Goal: Task Accomplishment & Management: Use online tool/utility

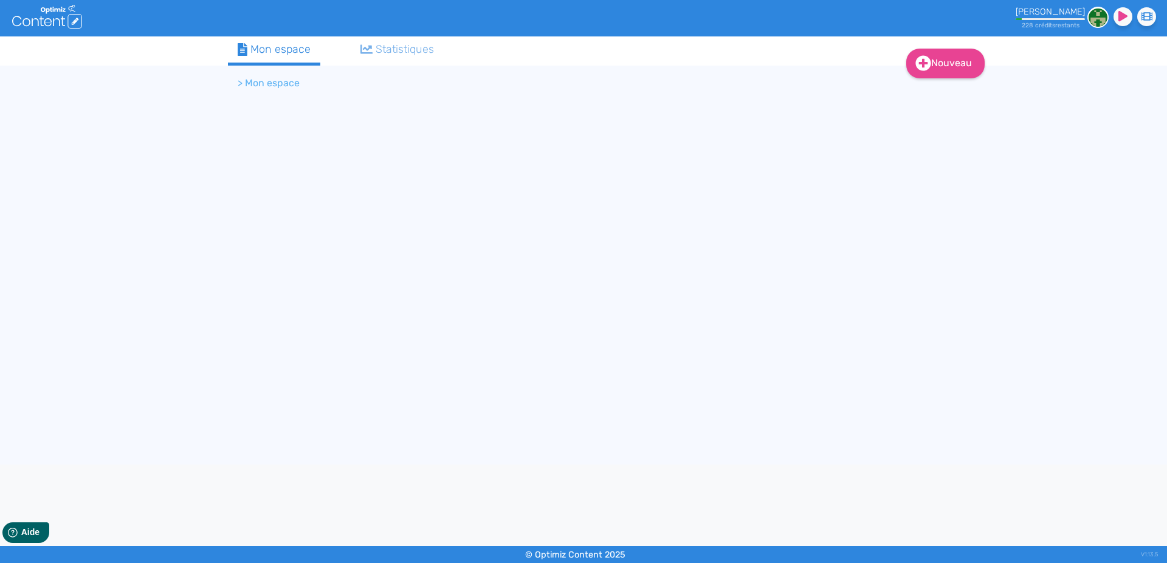
drag, startPoint x: 180, startPoint y: 281, endPoint x: 187, endPoint y: 273, distance: 10.3
click at [181, 278] on div "Nouveau Contenu Dossier Mon espace Statistiques > Mon espace" at bounding box center [583, 250] width 1167 height 428
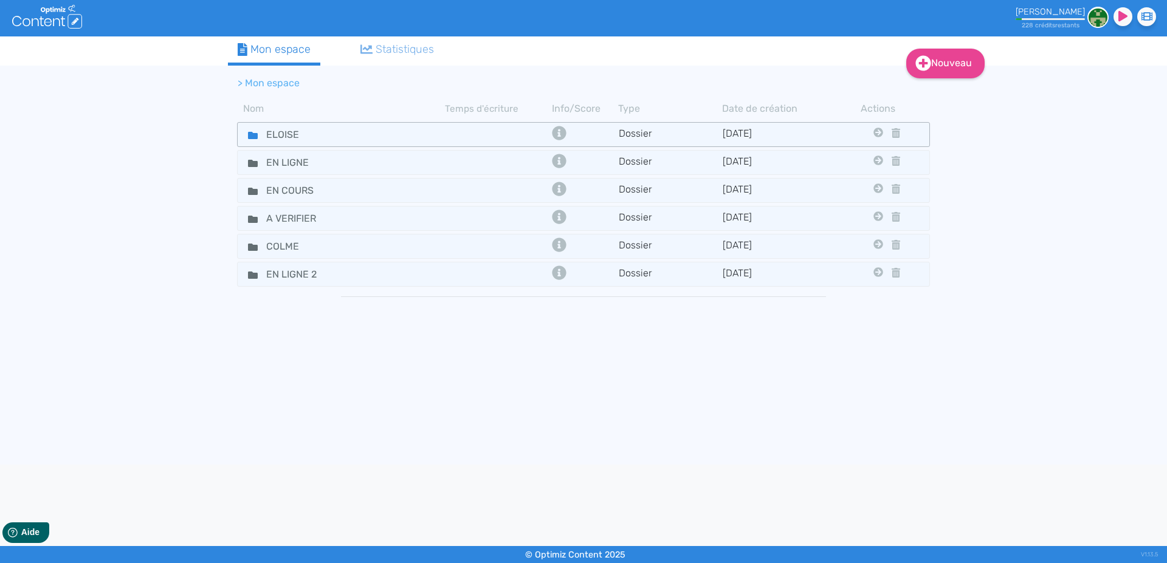
click at [251, 137] on icon at bounding box center [253, 135] width 10 height 7
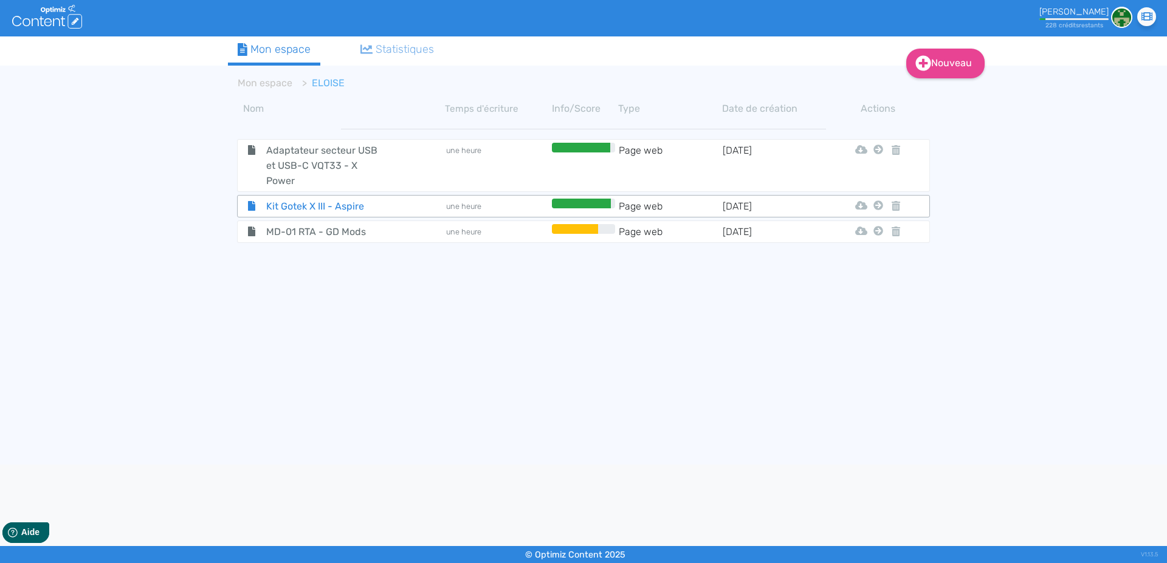
click at [284, 207] on span "Kit Gotek X III - Aspire" at bounding box center [325, 206] width 137 height 15
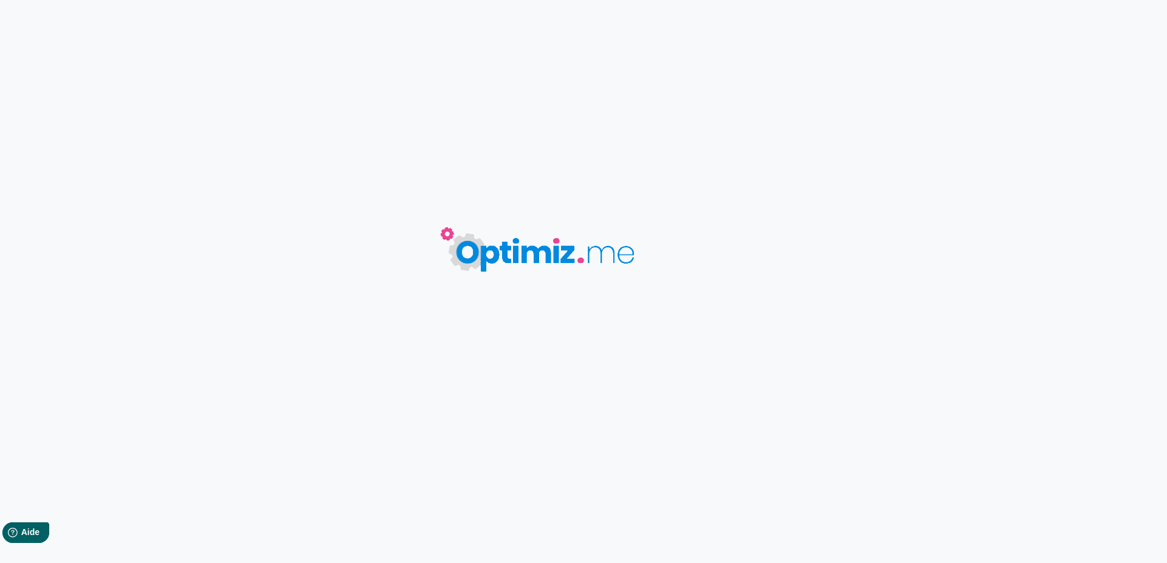
type input "Kit Gotek X III - Aspire"
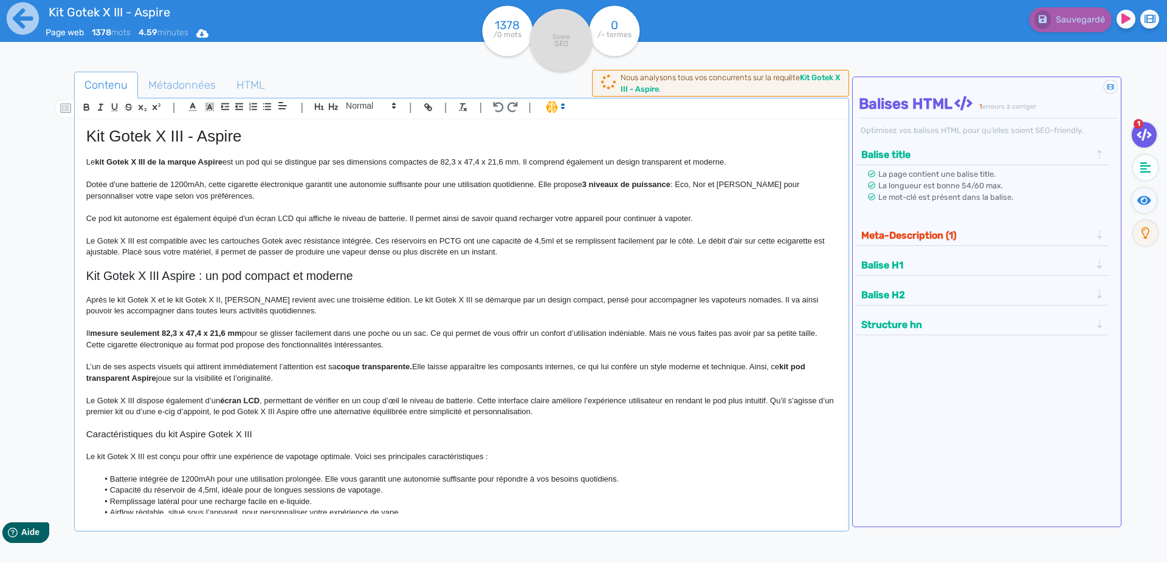
click at [197, 186] on p "Dotée d'une batterie de 1200mAh, cette cigarette électronique garantit une auto…" at bounding box center [461, 190] width 750 height 22
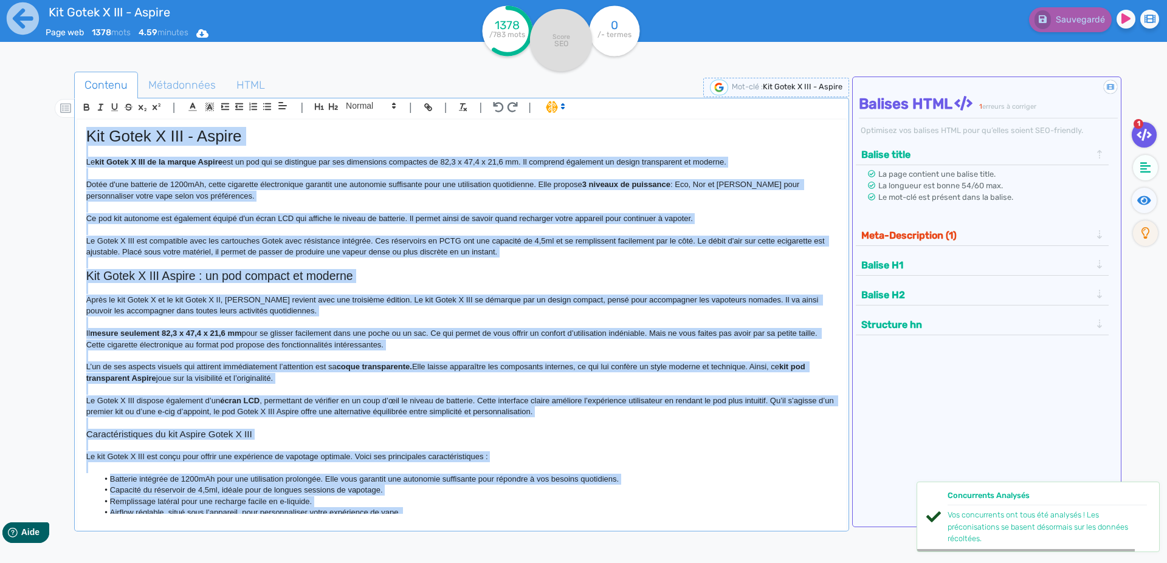
copy div "Lor Ipsum D SIT - Ametco Ad eli Seddo E TEM in ut labore Etdolo mag al eni adm …"
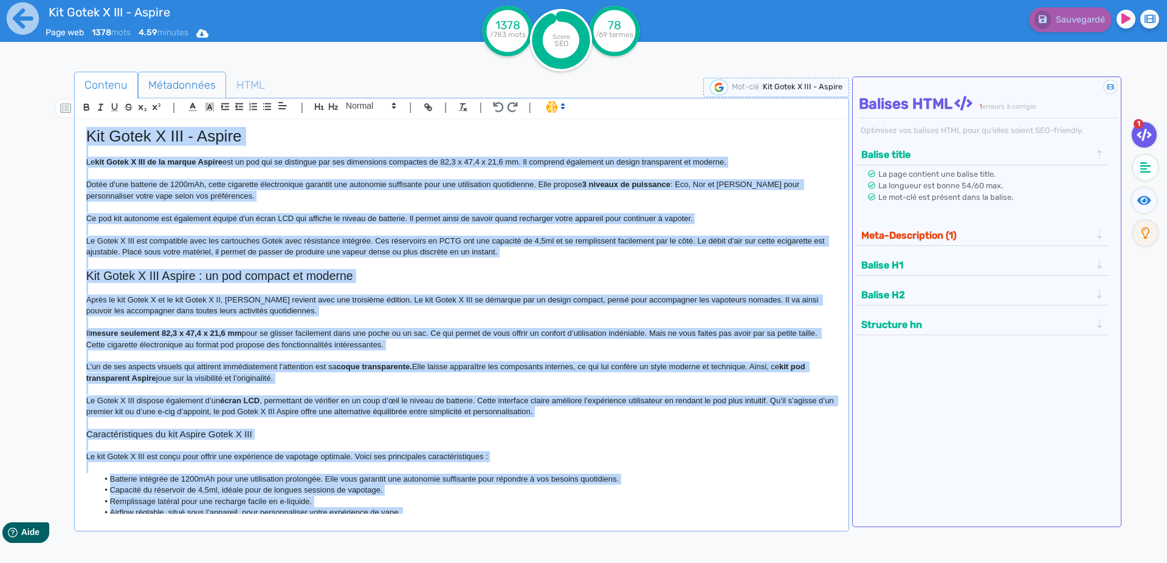
click at [188, 85] on span "Métadonnées" at bounding box center [182, 85] width 87 height 33
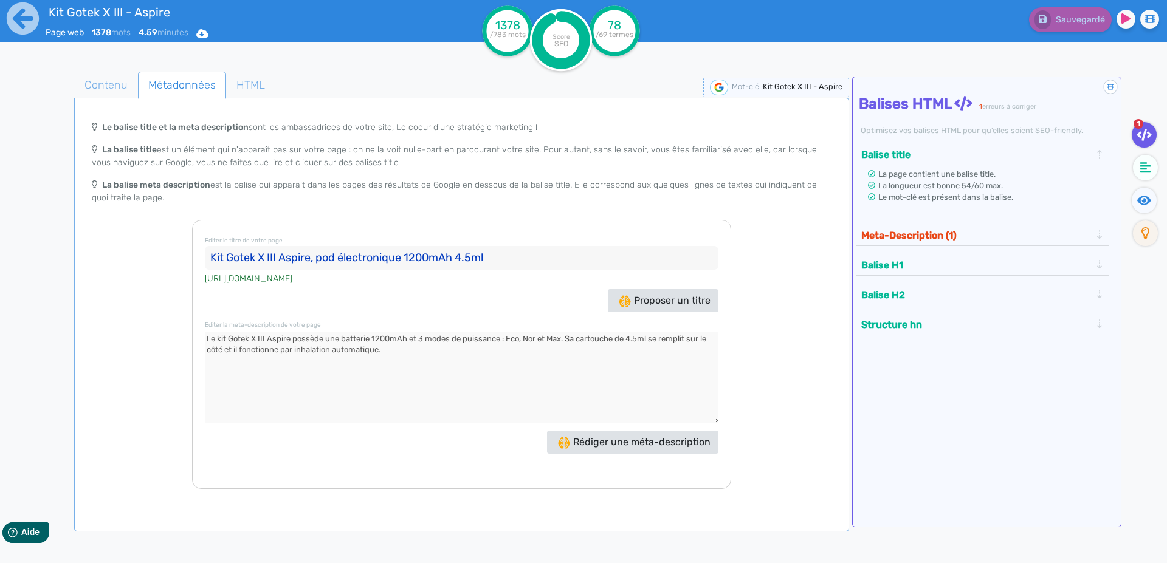
click at [255, 259] on input "Kit Gotek X III Aspire, pod électronique 1200mAh 4.5ml" at bounding box center [461, 258] width 513 height 24
click at [335, 363] on textarea at bounding box center [461, 377] width 513 height 91
click at [16, 21] on icon at bounding box center [22, 18] width 33 height 33
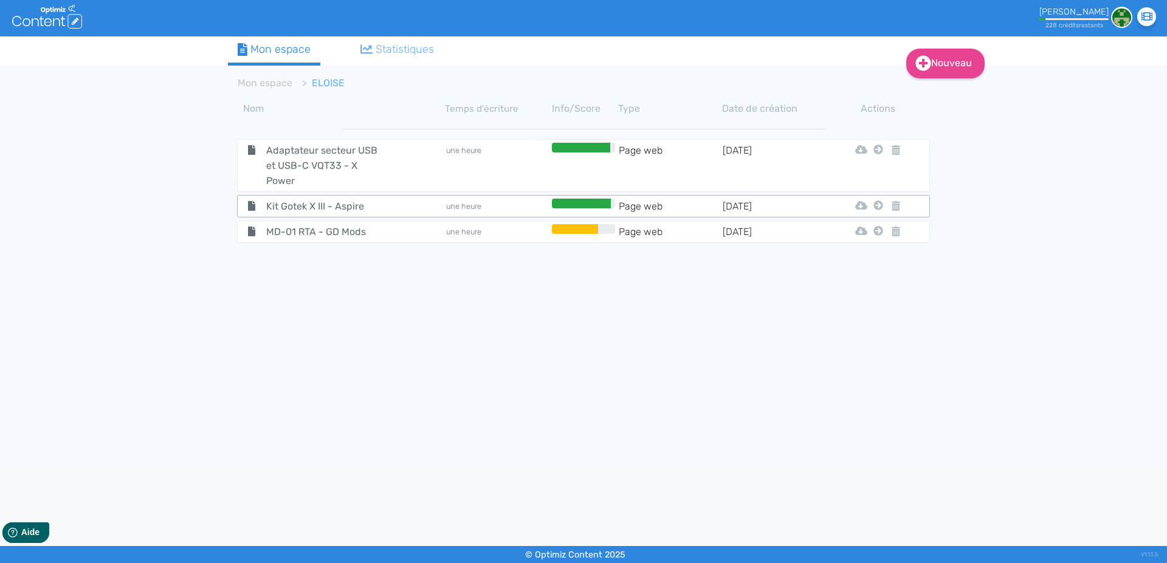
click at [885, 206] on div "Mon Espace" at bounding box center [882, 206] width 18 height 15
click at [876, 205] on icon at bounding box center [878, 206] width 10 height 10
click at [870, 239] on button "Mon Espace" at bounding box center [872, 235] width 105 height 19
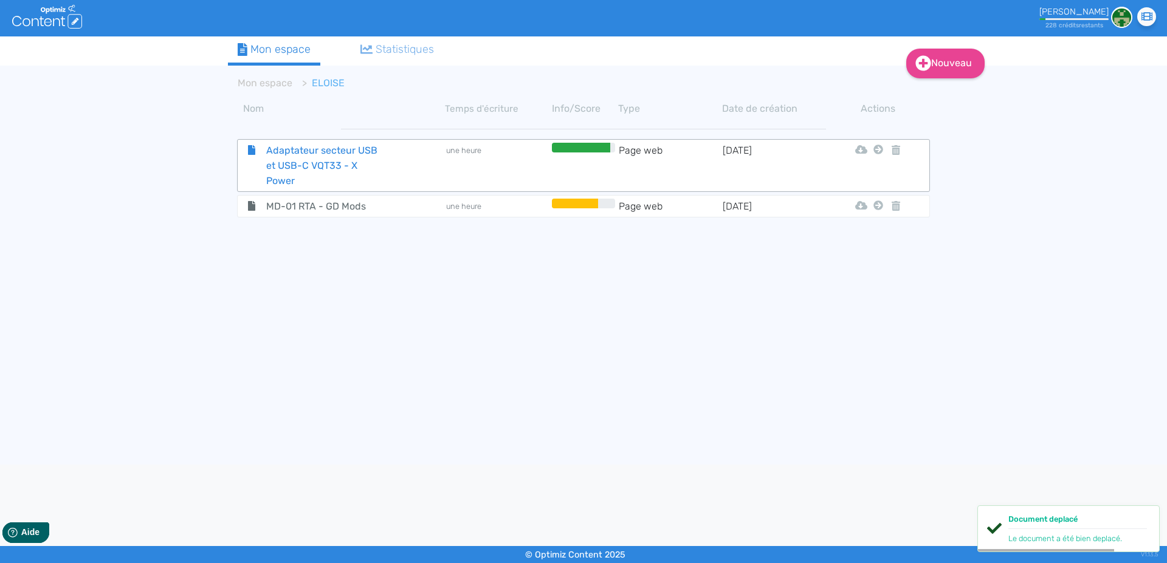
click at [293, 157] on span "Adaptateur secteur USB et USB-C VQT33 - X Power" at bounding box center [325, 166] width 137 height 46
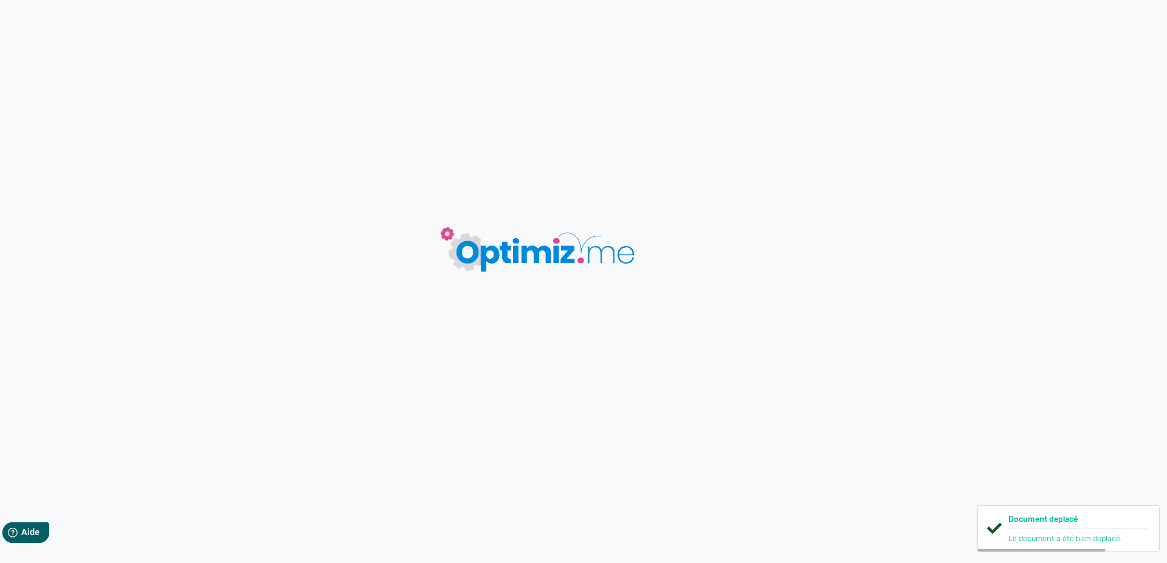
type input "Adaptateur secteur USB et USB-C VQT33 - X Power"
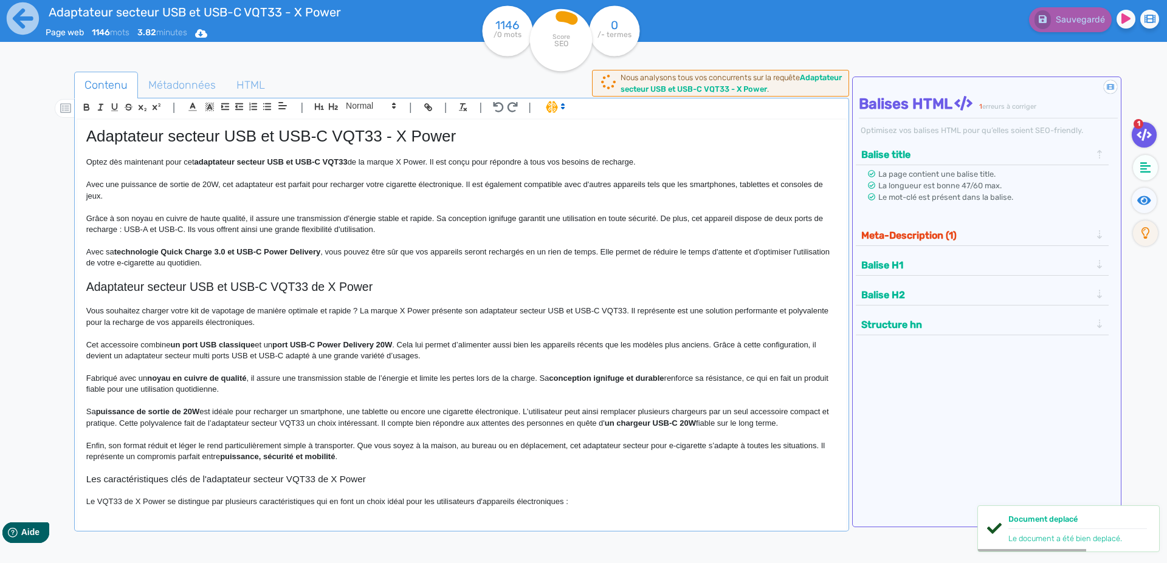
click at [202, 189] on p "Avec une puissance de sortie de 20W, cet adaptateur est parfait pour recharger …" at bounding box center [461, 190] width 750 height 22
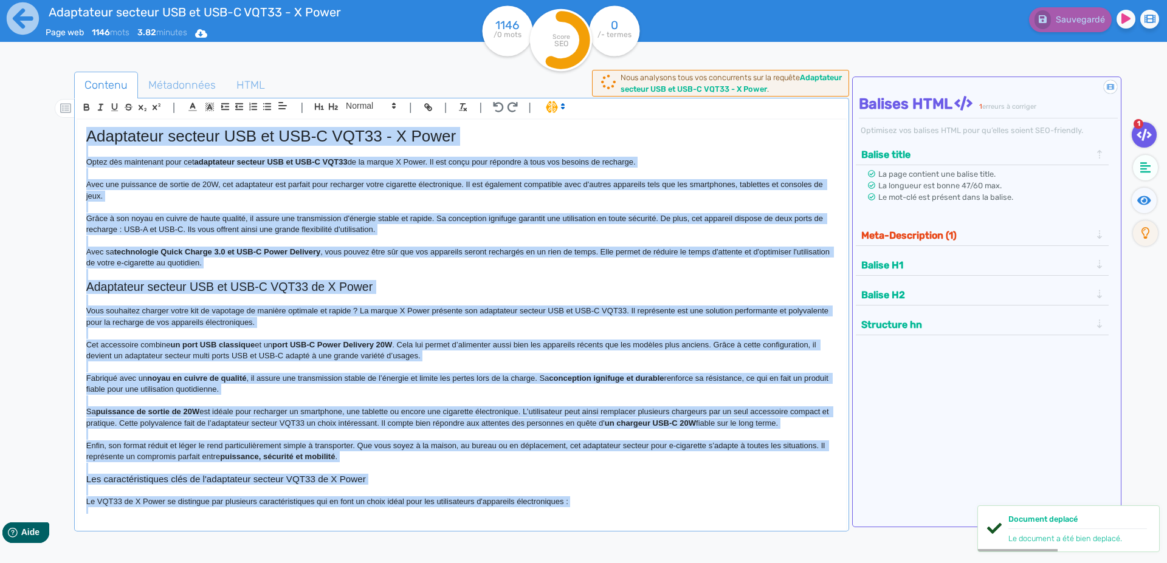
copy div "Loremipsum dolorsi AME co ADI-E SED20 - D Eiusm Tempo inc utlaboreet dolo mag a…"
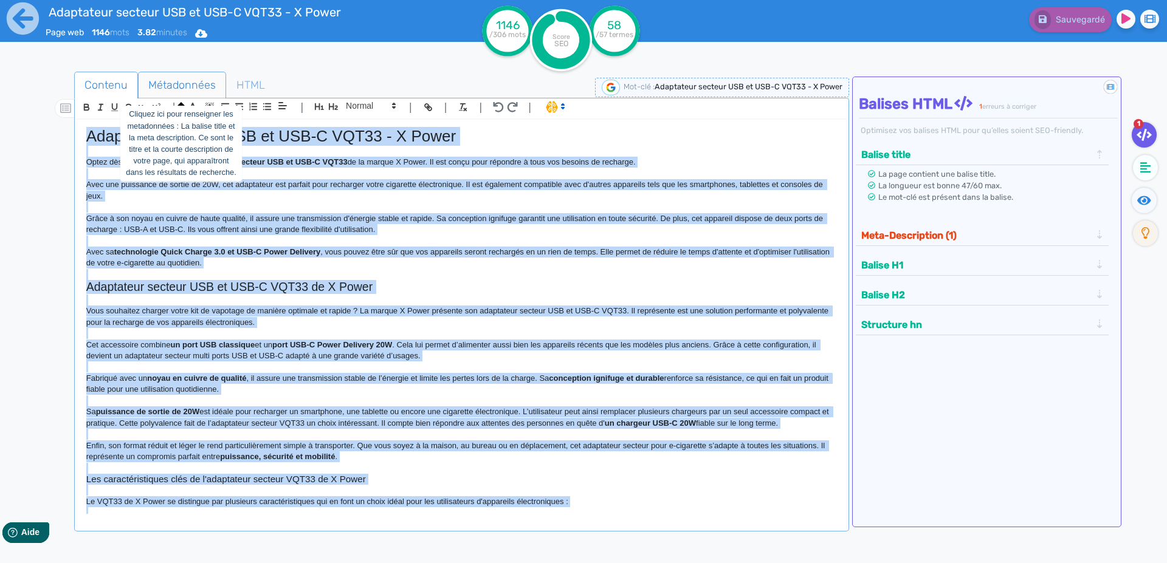
click at [159, 84] on span "Métadonnées" at bounding box center [182, 85] width 87 height 33
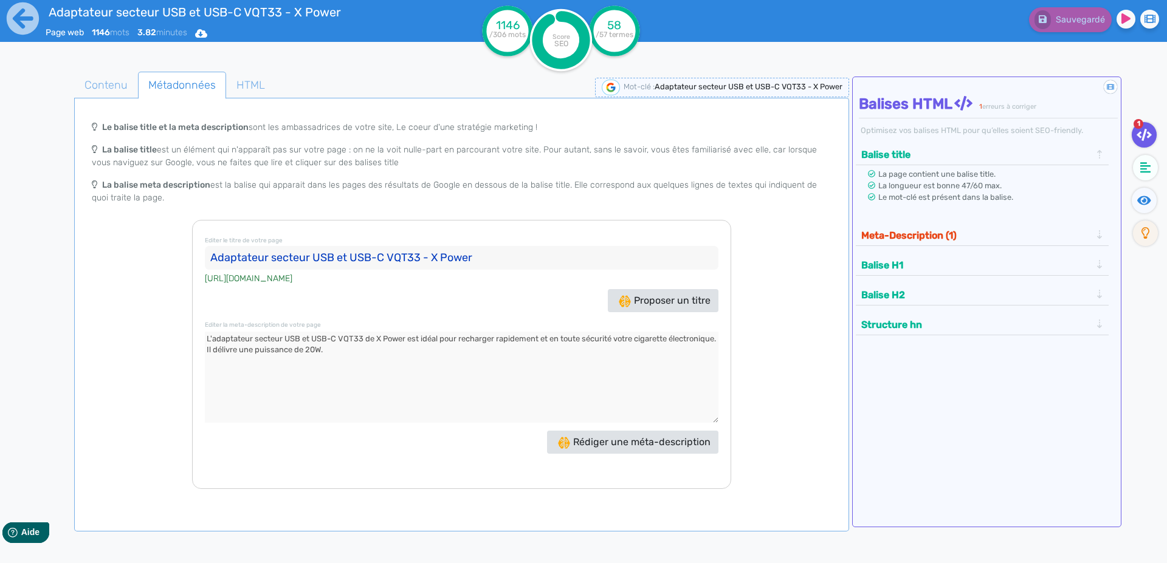
click at [227, 258] on input "Adaptateur secteur USB et USB-C VQT33 - X Power" at bounding box center [461, 258] width 513 height 24
click at [241, 338] on textarea at bounding box center [461, 377] width 513 height 91
click at [25, 19] on icon at bounding box center [22, 18] width 33 height 33
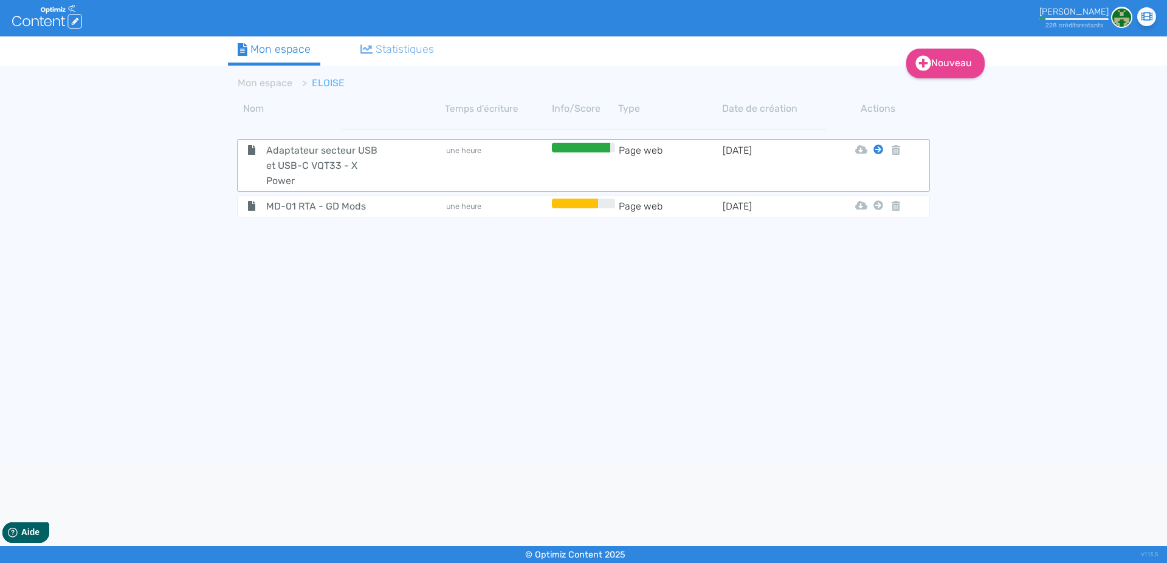
click at [878, 149] on icon at bounding box center [878, 150] width 10 height 10
click at [864, 176] on button "Mon Espace" at bounding box center [872, 179] width 105 height 19
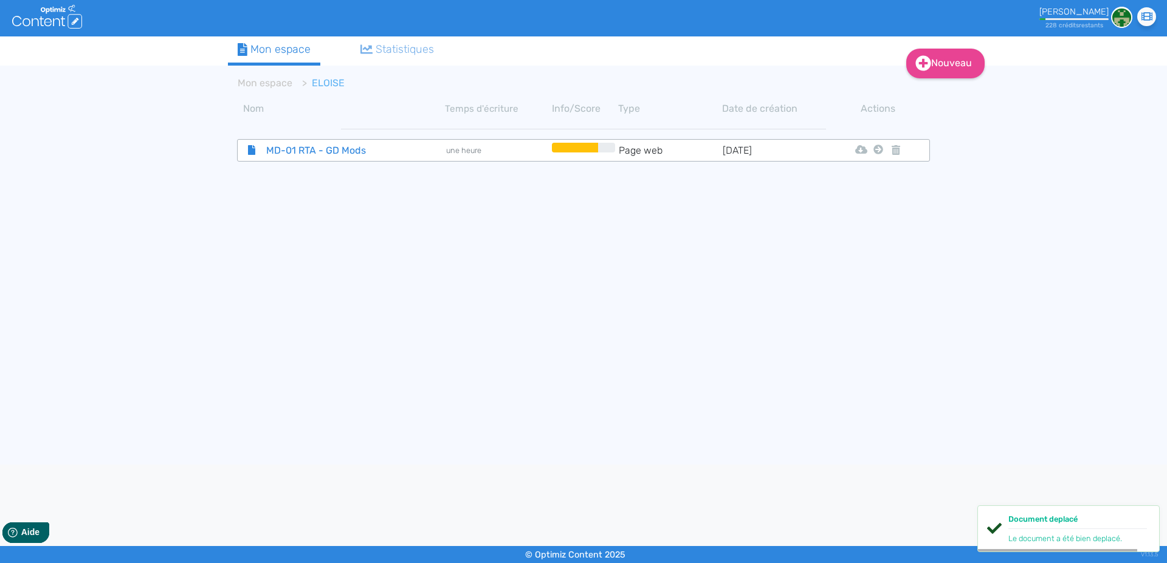
click at [290, 148] on span "MD-01 RTA - GD Mods" at bounding box center [325, 150] width 137 height 15
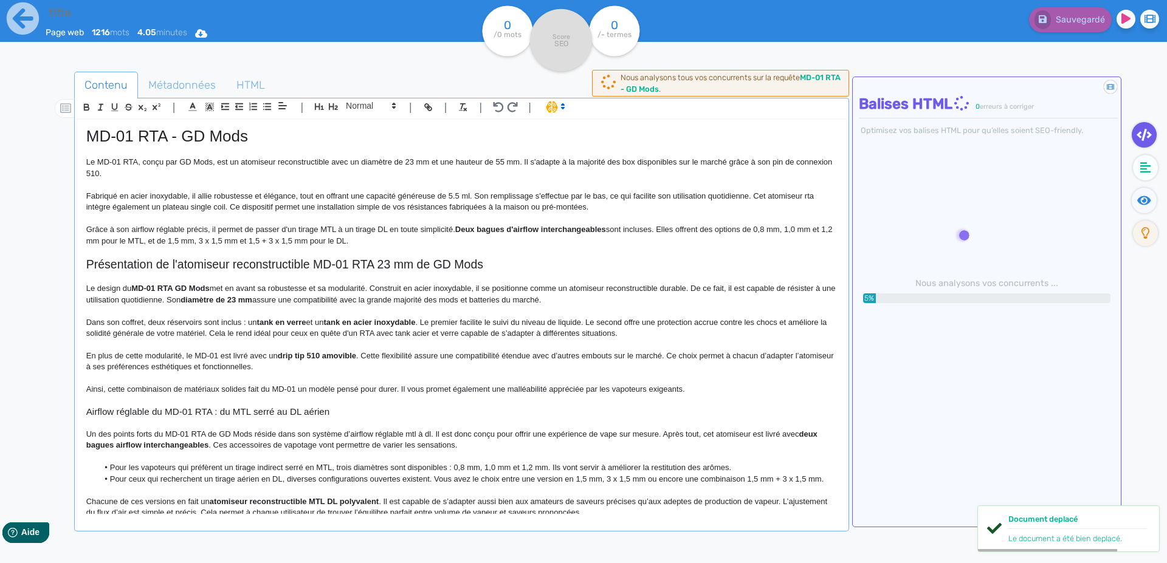
type input "MD-01 RTA - GD Mods"
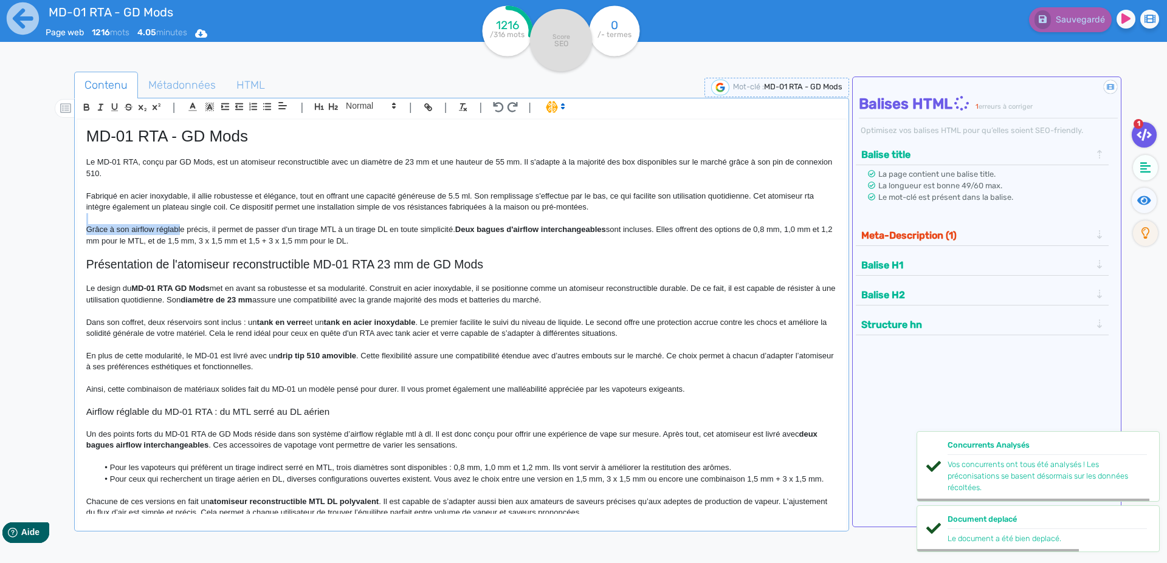
click at [179, 224] on div "MD-01 RTA - GD Mods Le MD-01 RTA, conçu par GD Mods, est un atomiseur reconstru…" at bounding box center [461, 317] width 769 height 394
click at [188, 190] on p at bounding box center [461, 184] width 750 height 11
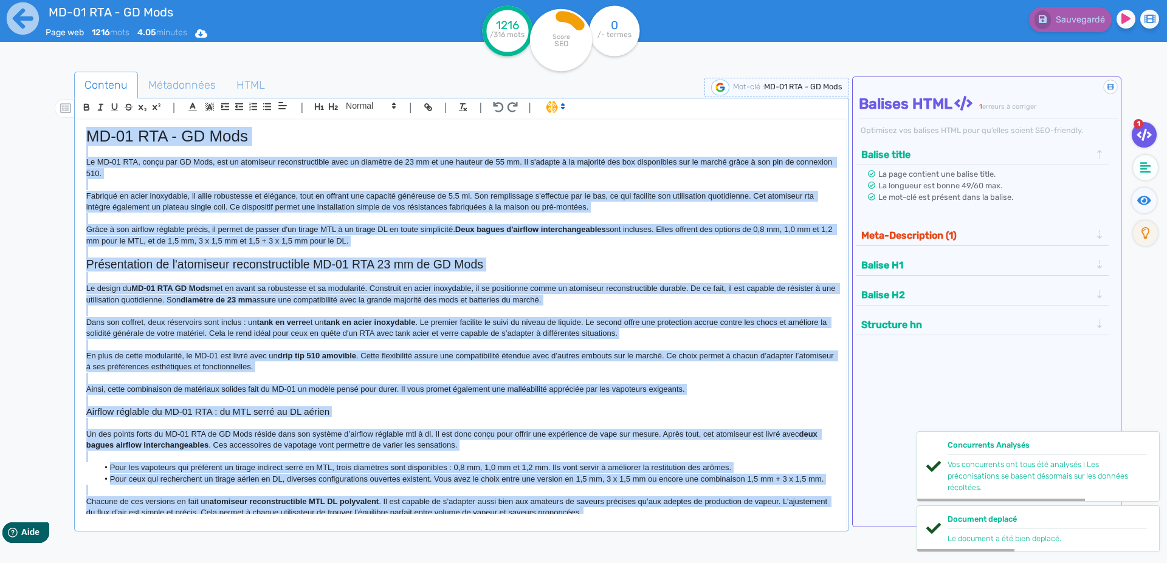
copy div "LO-54 IPS - DO Sita Co AD-14 ELI, seddo eiu TE Inci, utl et doloremag aliquaeni…"
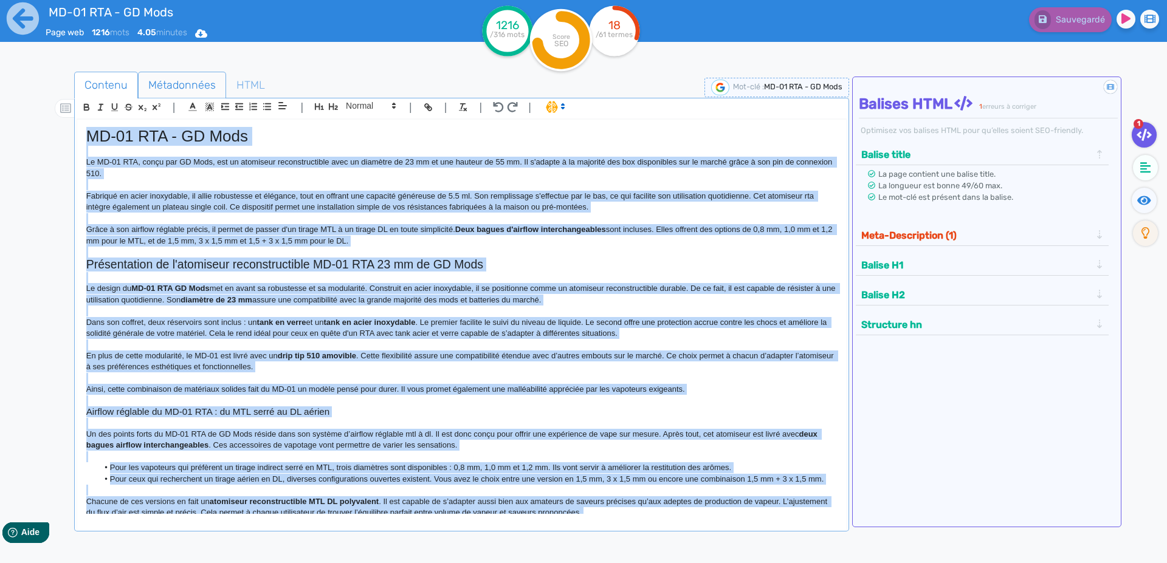
click at [152, 84] on span "Métadonnées" at bounding box center [182, 85] width 87 height 33
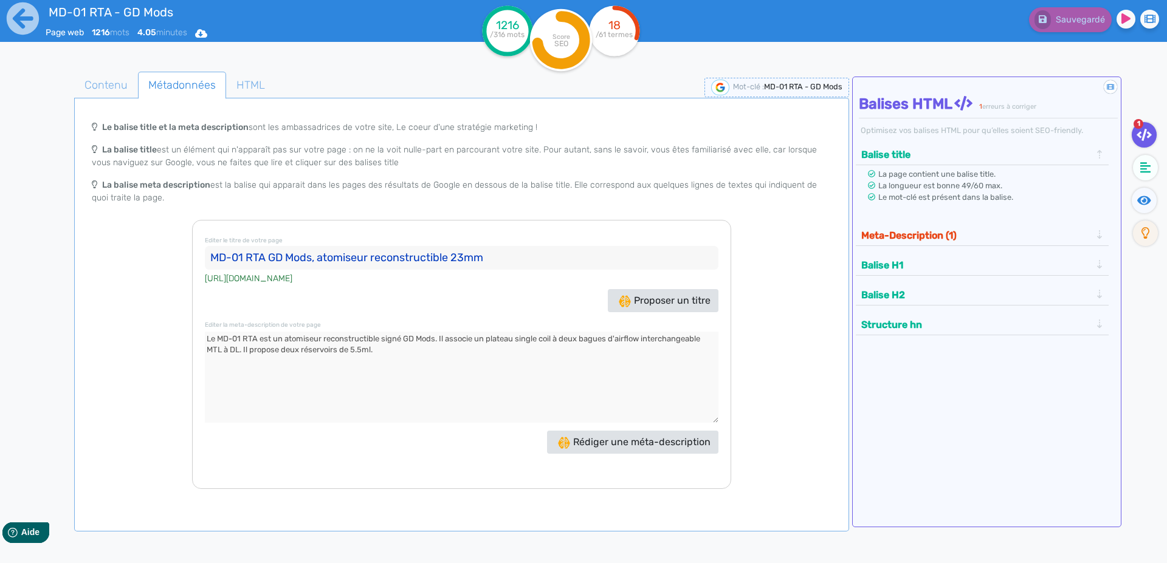
click at [219, 259] on input "MD-01 RTA GD Mods, atomiseur reconstructible 23mm" at bounding box center [461, 258] width 513 height 24
click at [213, 336] on textarea at bounding box center [461, 377] width 513 height 91
click at [13, 24] on icon at bounding box center [23, 18] width 32 height 32
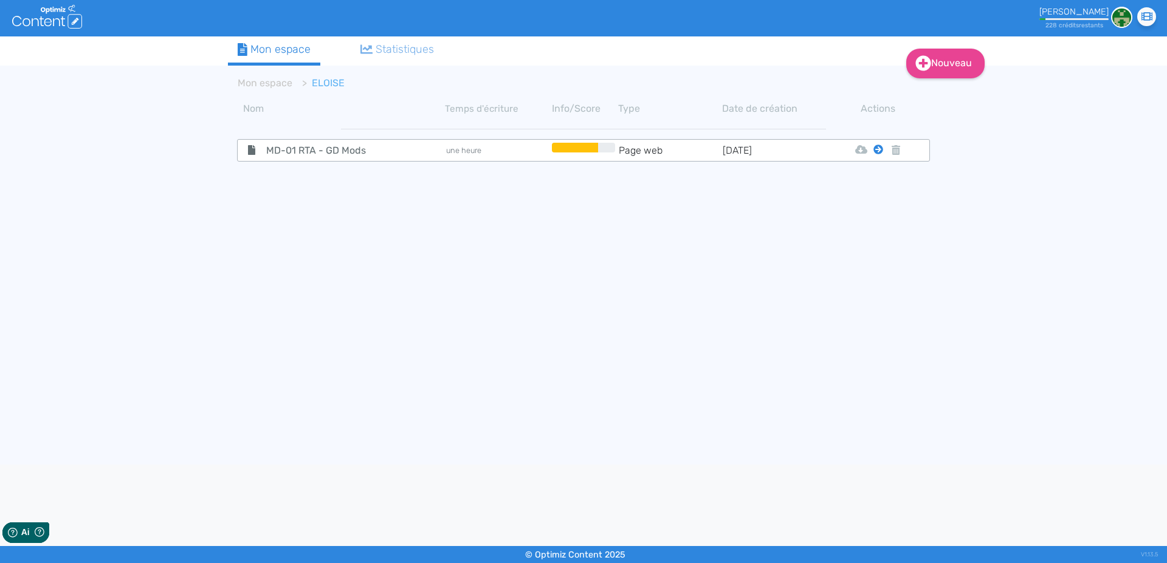
click at [874, 147] on icon at bounding box center [878, 150] width 10 height 10
click at [875, 177] on button "Mon Espace" at bounding box center [872, 179] width 105 height 19
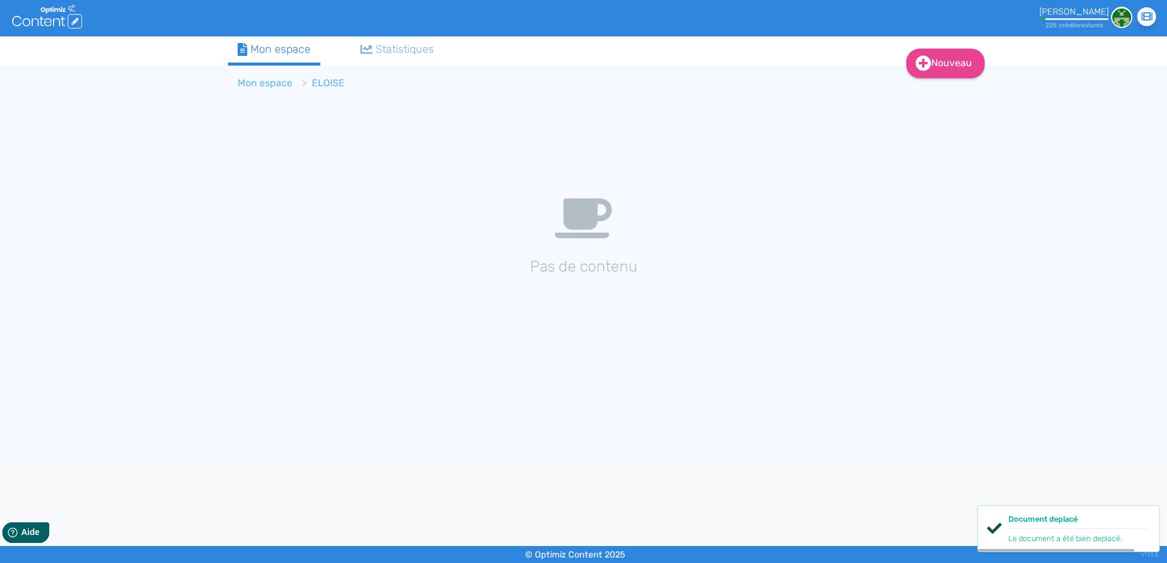
click at [249, 82] on link "Mon espace" at bounding box center [265, 83] width 55 height 12
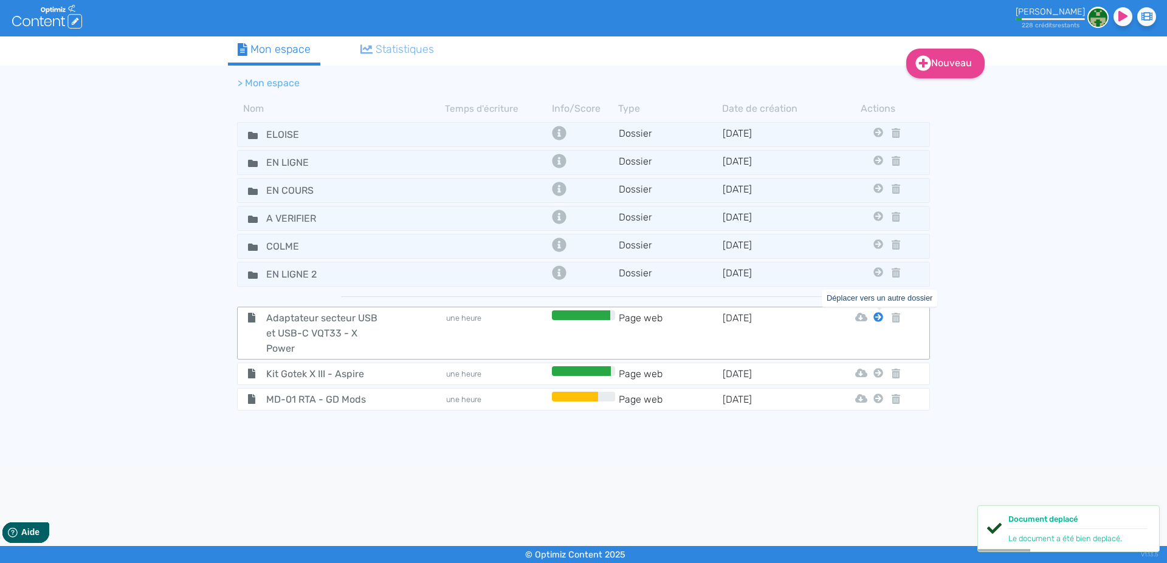
click at [879, 319] on icon at bounding box center [878, 317] width 10 height 10
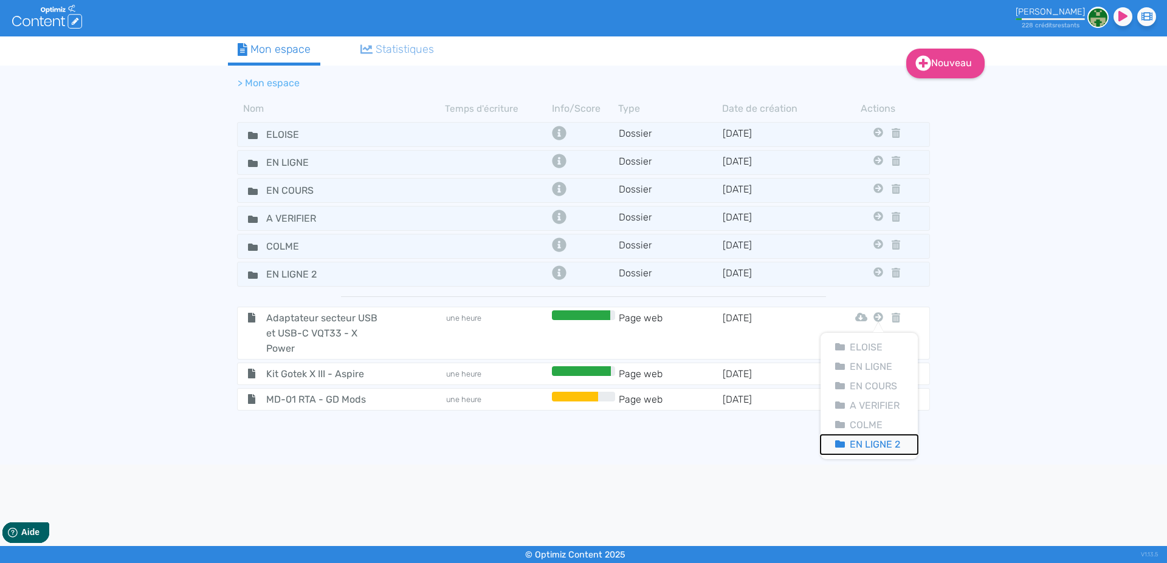
click at [867, 442] on button "En Ligne 2" at bounding box center [868, 444] width 97 height 19
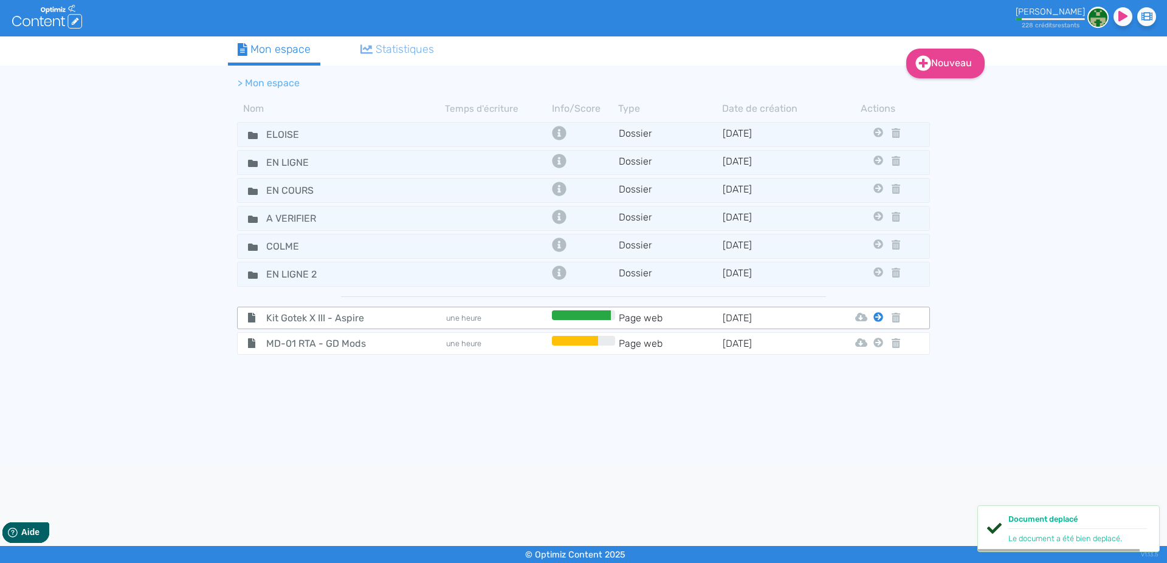
click at [877, 319] on icon at bounding box center [878, 317] width 10 height 10
drag, startPoint x: 873, startPoint y: 436, endPoint x: 875, endPoint y: 428, distance: 8.8
click at [873, 436] on button "En Ligne 2" at bounding box center [868, 444] width 97 height 19
click at [877, 320] on icon at bounding box center [878, 317] width 10 height 10
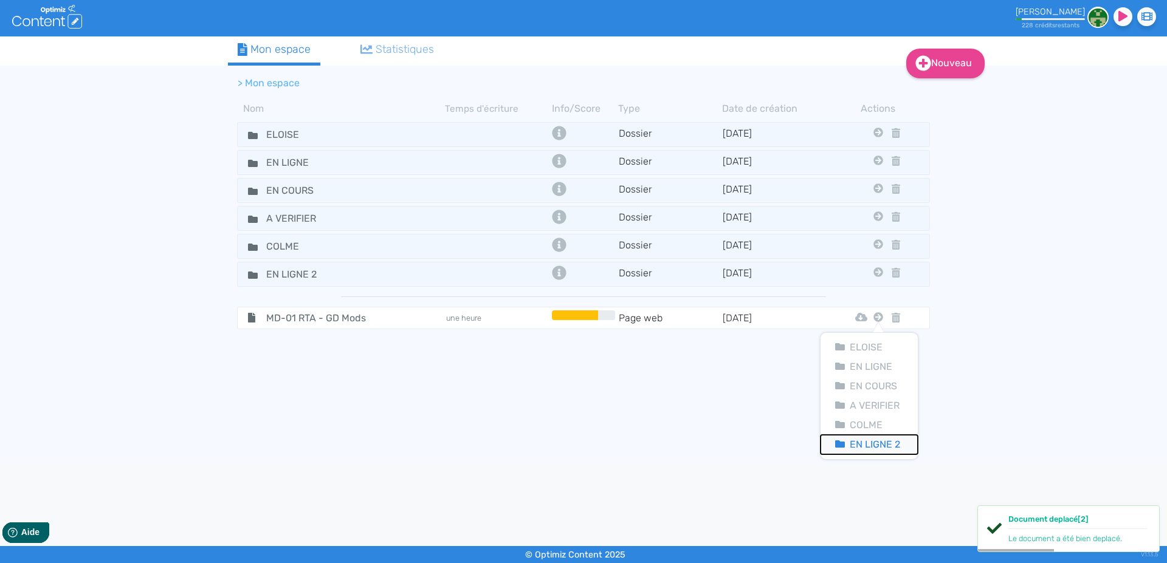
click button "En Ligne 2"
